Goal: Information Seeking & Learning: Learn about a topic

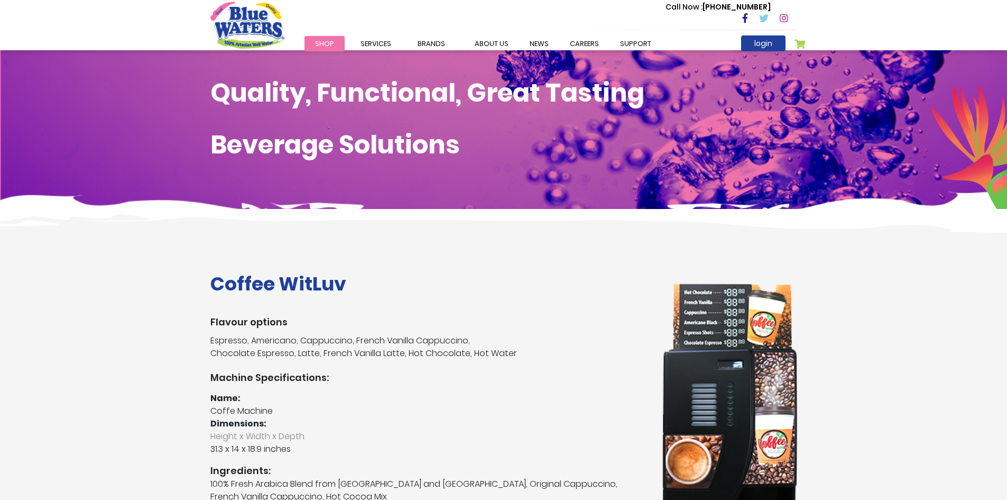
click at [285, 283] on h1 "Coffee WitLuv" at bounding box center [428, 283] width 436 height 23
click at [255, 377] on h3 "Machine Specifications:" at bounding box center [428, 378] width 436 height 12
click at [259, 327] on h3 "Flavour options" at bounding box center [428, 322] width 436 height 12
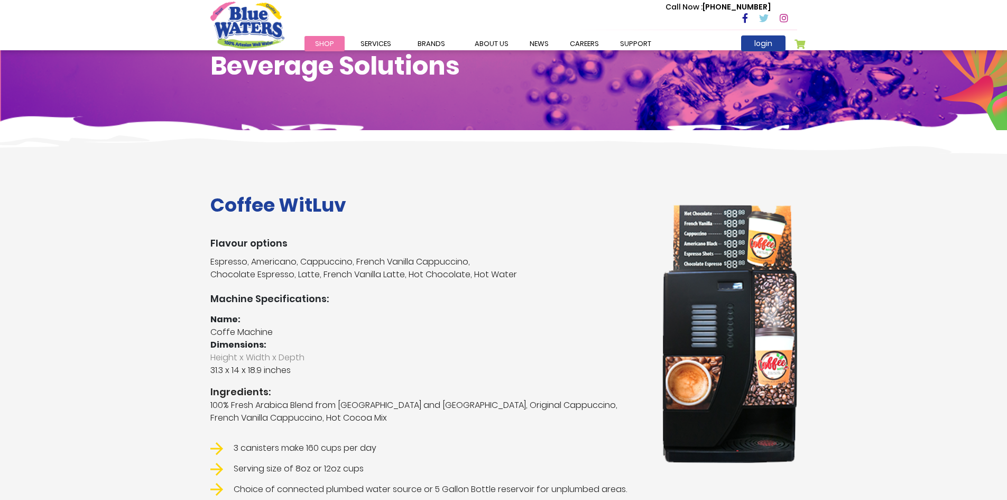
scroll to position [159, 0]
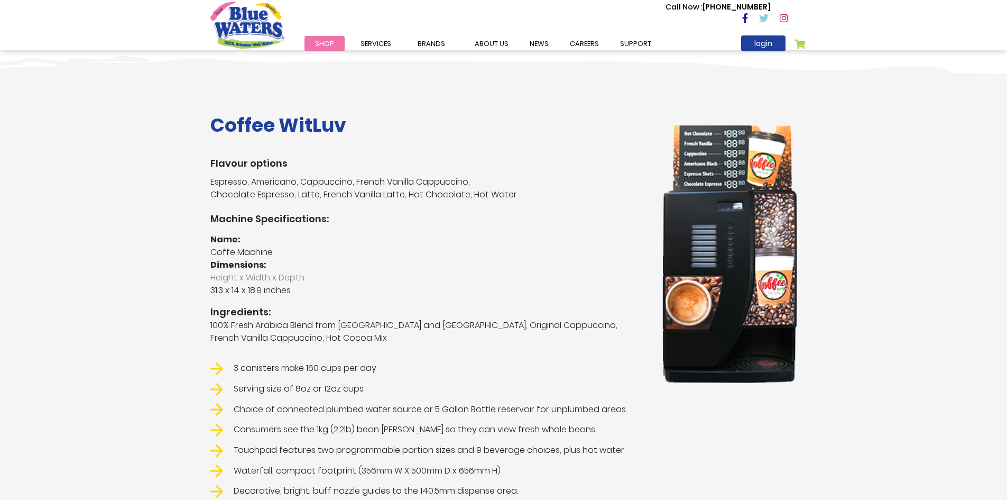
click at [745, 333] on img at bounding box center [729, 254] width 135 height 258
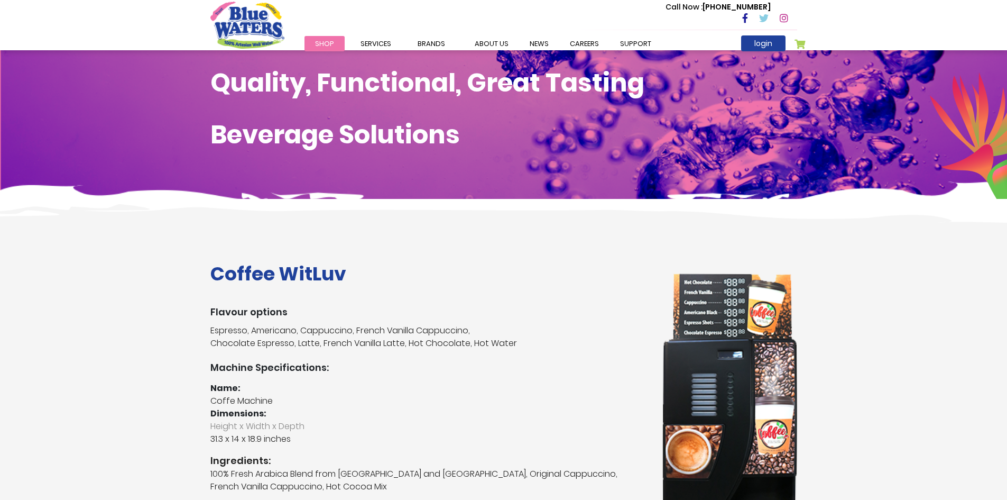
scroll to position [0, 0]
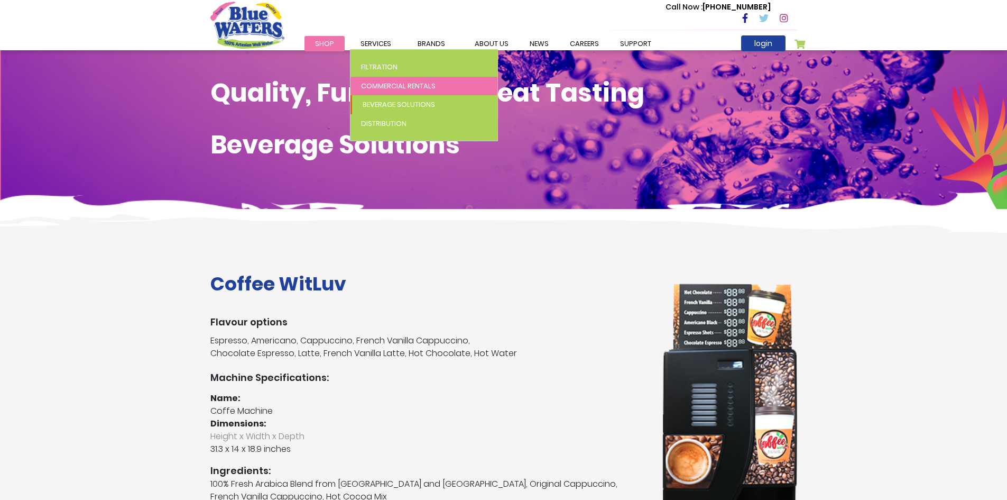
click at [380, 81] on span "Commercial Rentals" at bounding box center [398, 86] width 75 height 10
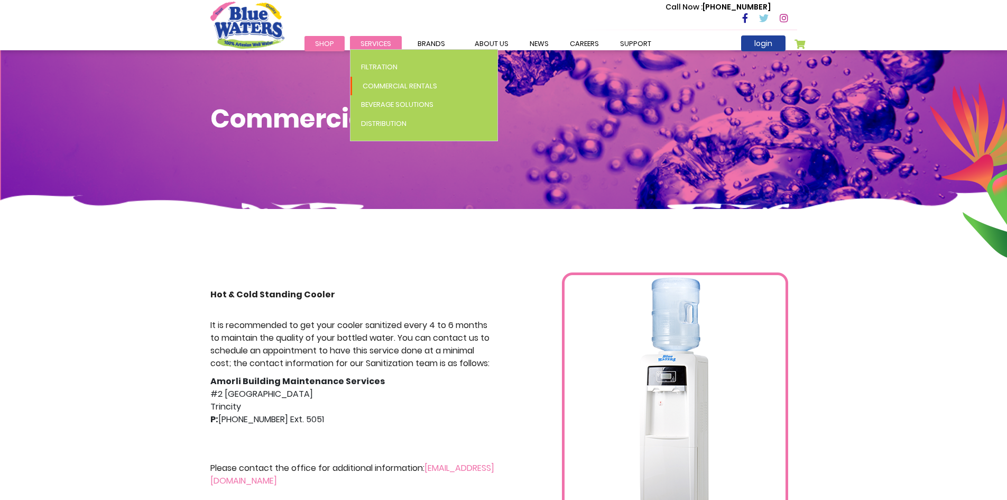
click at [379, 44] on span "Services" at bounding box center [376, 44] width 31 height 10
click at [414, 100] on span "Beverage Solutions" at bounding box center [397, 104] width 72 height 10
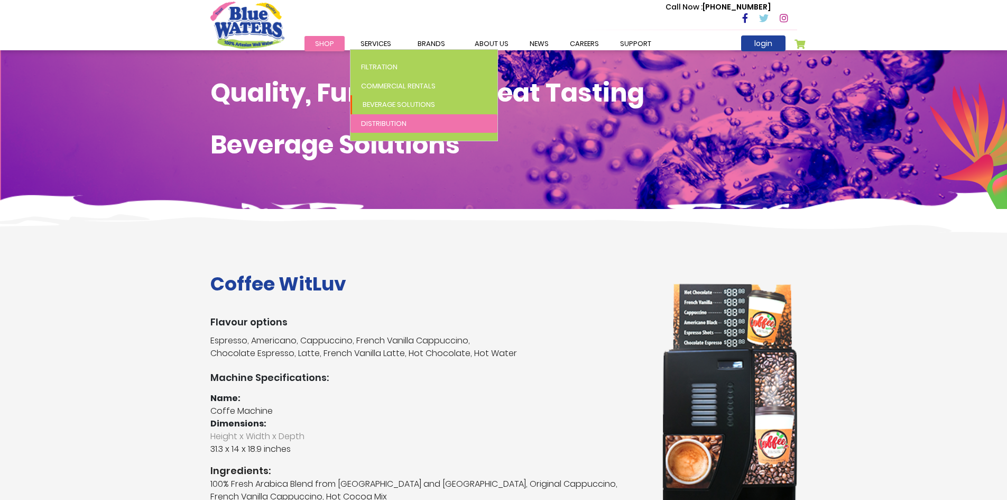
click at [378, 122] on span "Distribution" at bounding box center [383, 123] width 45 height 10
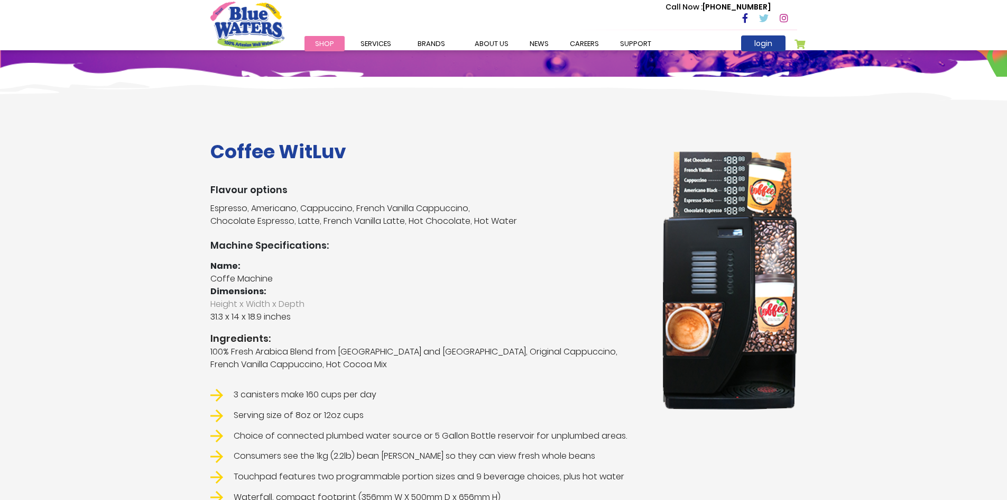
scroll to position [159, 0]
